Goal: Information Seeking & Learning: Learn about a topic

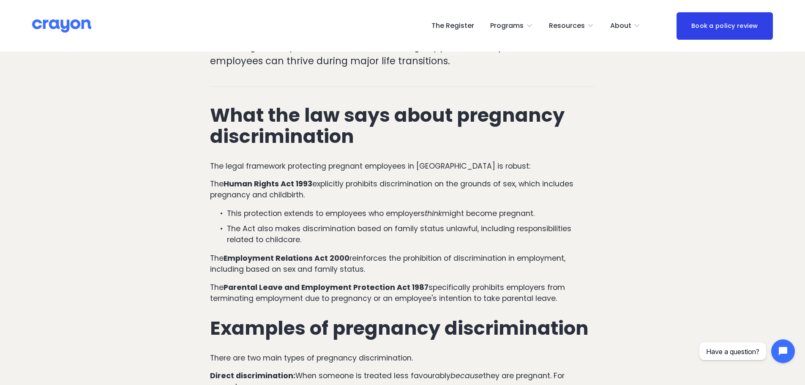
scroll to position [423, 0]
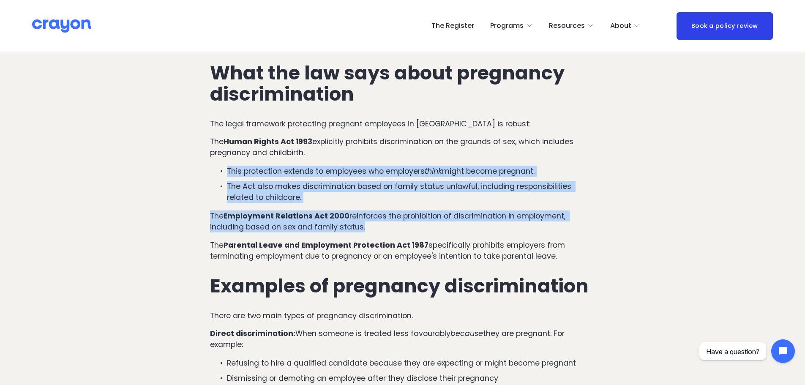
drag, startPoint x: 227, startPoint y: 136, endPoint x: 428, endPoint y: 198, distance: 209.8
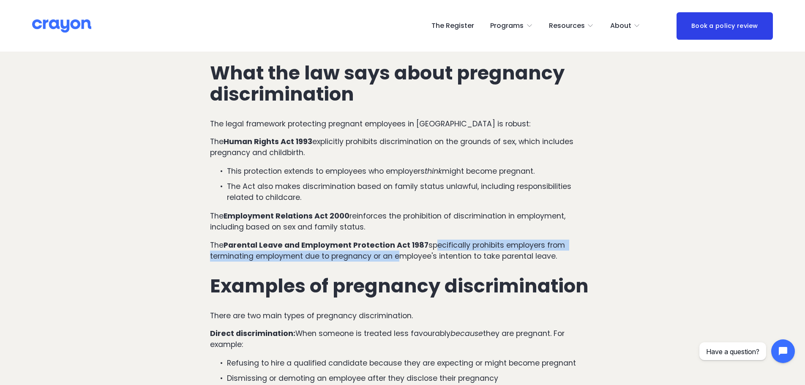
drag, startPoint x: 435, startPoint y: 213, endPoint x: 397, endPoint y: 221, distance: 38.8
click at [397, 240] on p "The Parental Leave and Employment Protection Act 1987 specifically prohibits em…" at bounding box center [402, 251] width 385 height 22
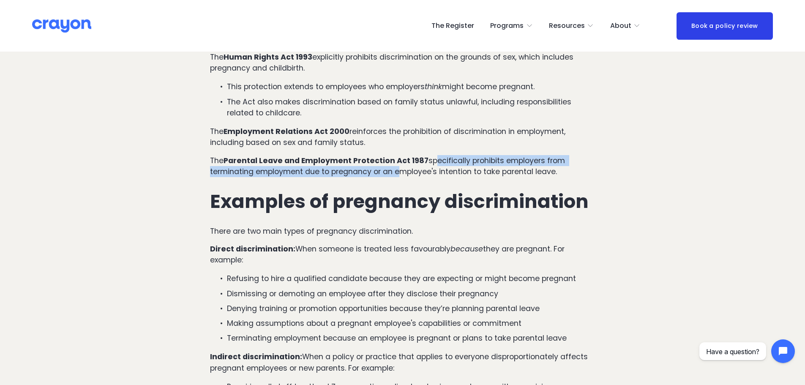
scroll to position [550, 0]
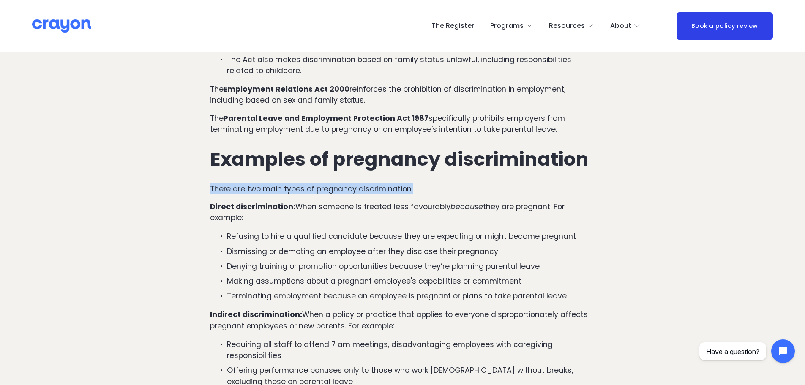
drag, startPoint x: 208, startPoint y: 156, endPoint x: 421, endPoint y: 162, distance: 212.7
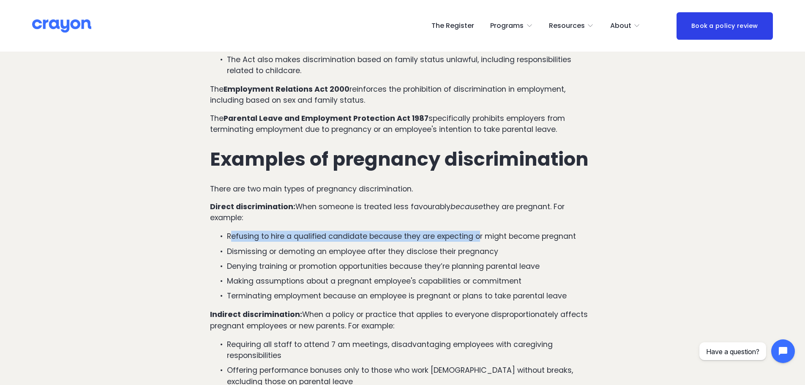
drag, startPoint x: 231, startPoint y: 205, endPoint x: 479, endPoint y: 210, distance: 248.2
click at [479, 231] on p "Refusing to hire a qualified candidate because they are expecting or might beco…" at bounding box center [411, 236] width 368 height 11
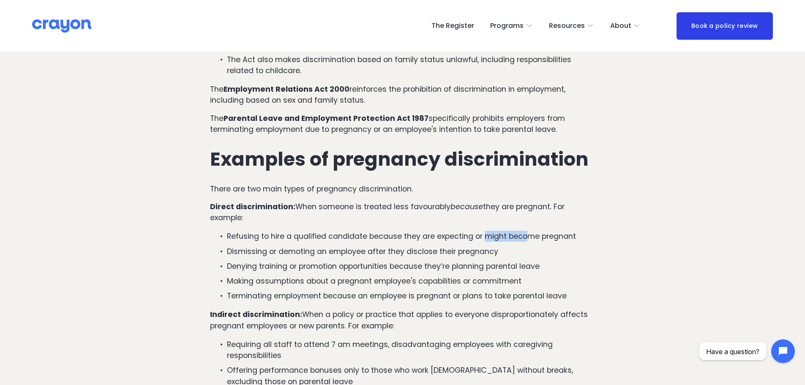
drag, startPoint x: 496, startPoint y: 209, endPoint x: 530, endPoint y: 210, distance: 33.8
click at [529, 231] on p "Refusing to hire a qualified candidate because they are expecting or might beco…" at bounding box center [411, 236] width 368 height 11
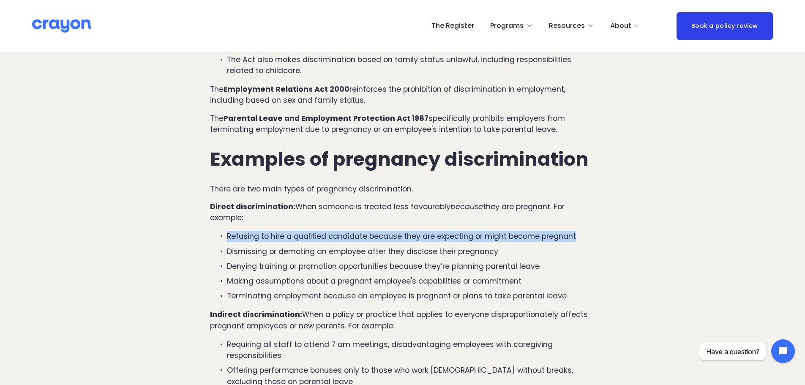
drag, startPoint x: 576, startPoint y: 208, endPoint x: 222, endPoint y: 203, distance: 353.9
click at [227, 231] on p "Refusing to hire a qualified candidate because they are expecting or might beco…" at bounding box center [411, 236] width 368 height 11
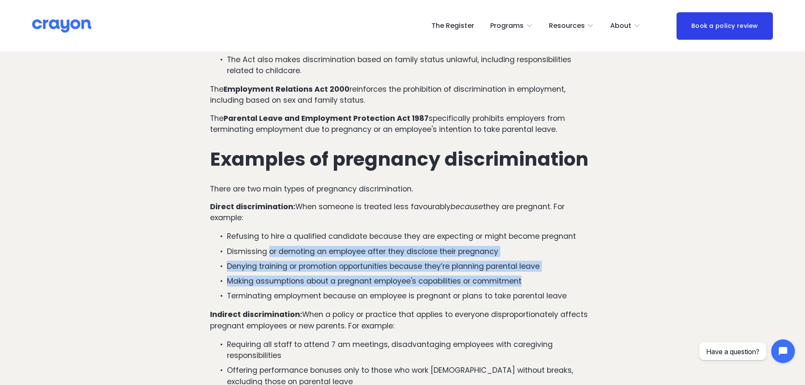
drag, startPoint x: 270, startPoint y: 221, endPoint x: 538, endPoint y: 245, distance: 269.1
click at [538, 245] on ul "Refusing to hire a qualified candidate because they are expecting or might beco…" at bounding box center [402, 266] width 385 height 71
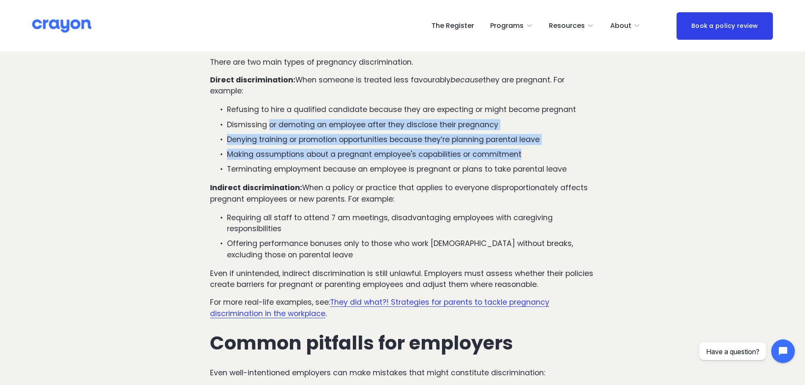
scroll to position [719, 0]
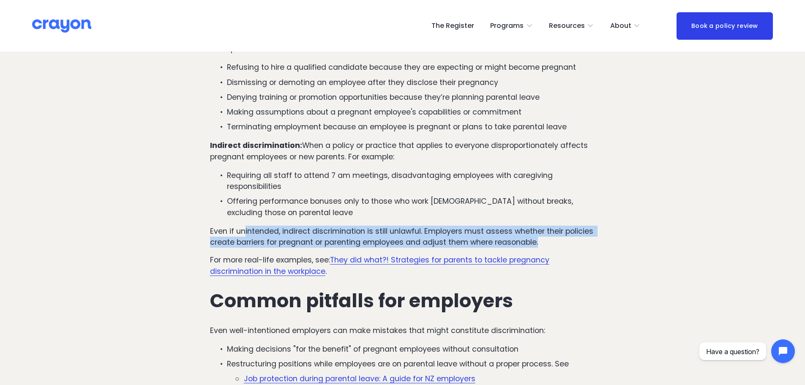
drag, startPoint x: 246, startPoint y: 200, endPoint x: 544, endPoint y: 208, distance: 299.0
click at [544, 226] on p "Even if unintended, indirect discrimination is still unlawful. Employers must a…" at bounding box center [402, 237] width 385 height 22
drag, startPoint x: 437, startPoint y: 202, endPoint x: 208, endPoint y: 199, distance: 228.7
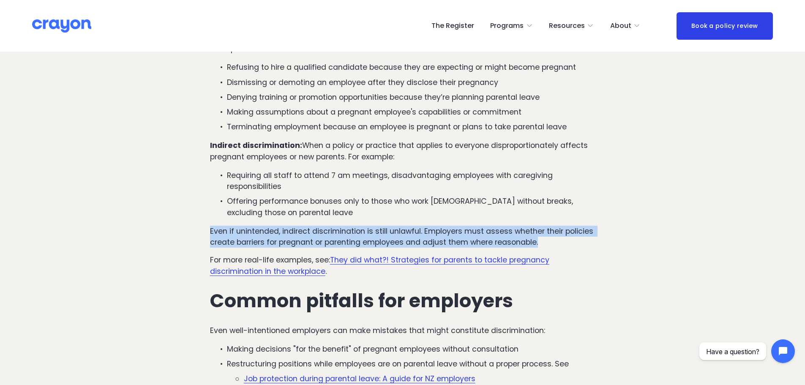
scroll to position [845, 0]
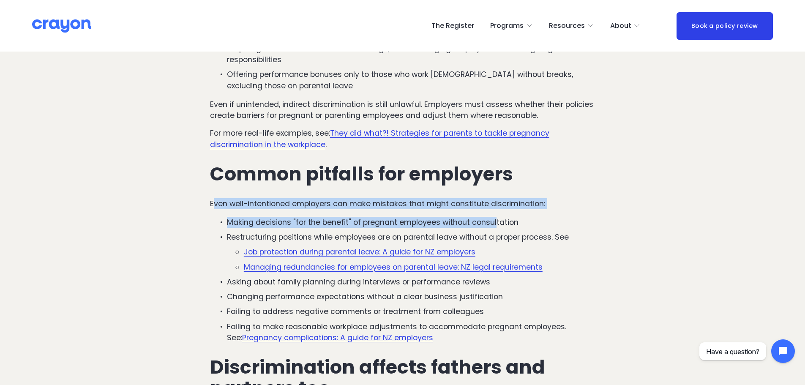
drag, startPoint x: 215, startPoint y: 175, endPoint x: 495, endPoint y: 182, distance: 279.5
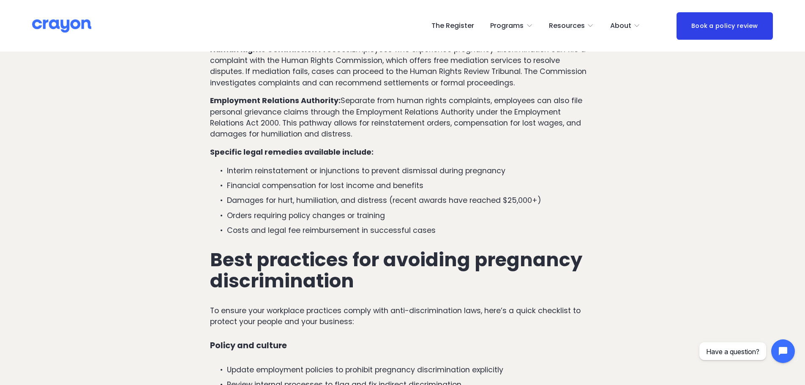
scroll to position [1480, 0]
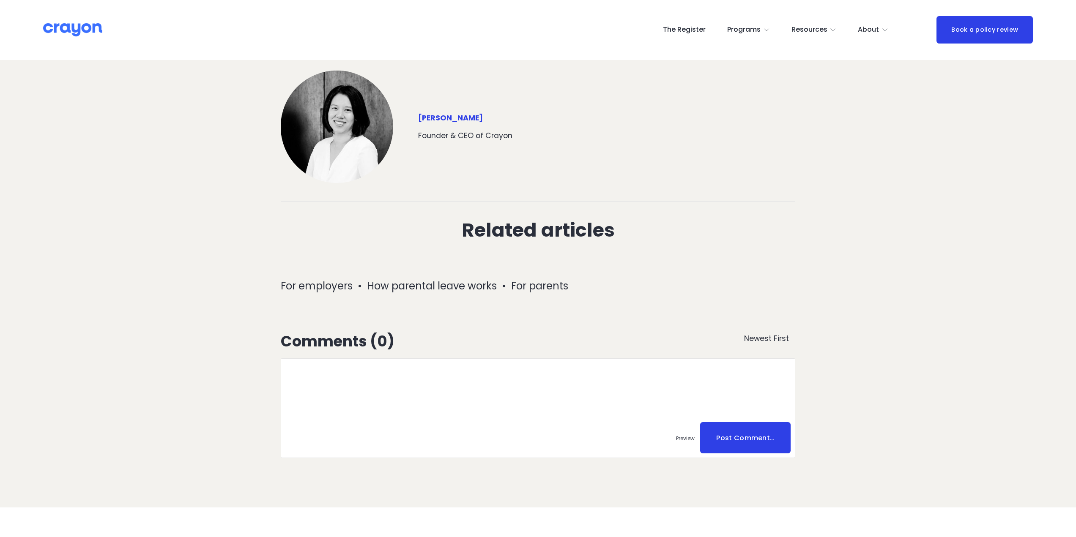
scroll to position [2229, 0]
